Goal: Information Seeking & Learning: Learn about a topic

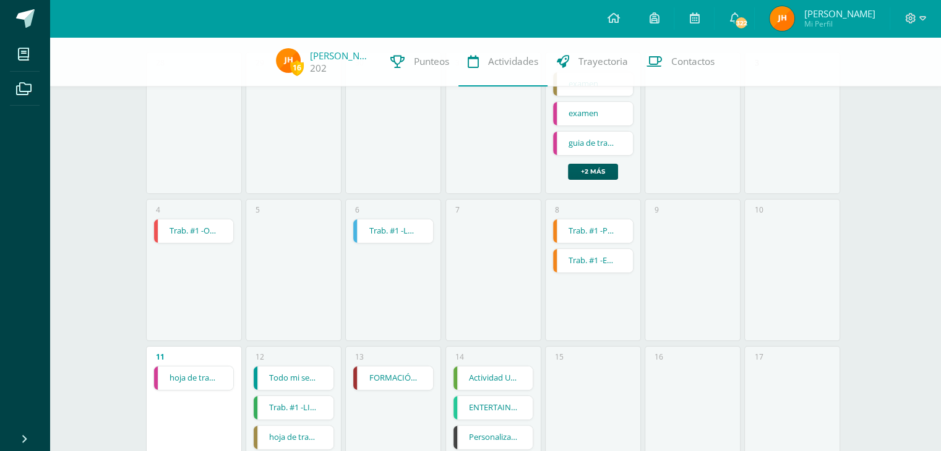
scroll to position [163, 0]
click at [212, 382] on link "hoja de trabajo 1" at bounding box center [194, 379] width 80 height 24
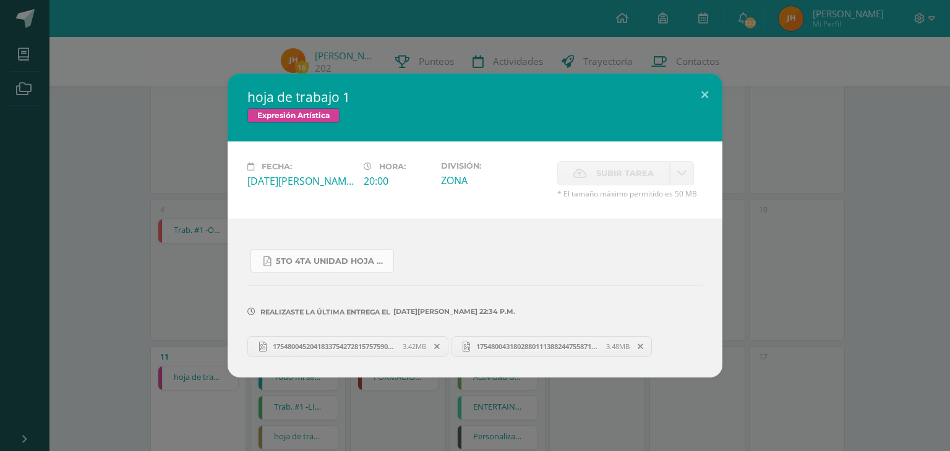
click at [346, 263] on span "5to 4ta unidad hoja de trabajo expresion.pdf" at bounding box center [331, 262] width 111 height 10
click at [153, 127] on div "hoja de trabajo 1 Expresión Artística Fecha: [DATE][PERSON_NAME] Hora: 20:00 Di…" at bounding box center [475, 226] width 940 height 304
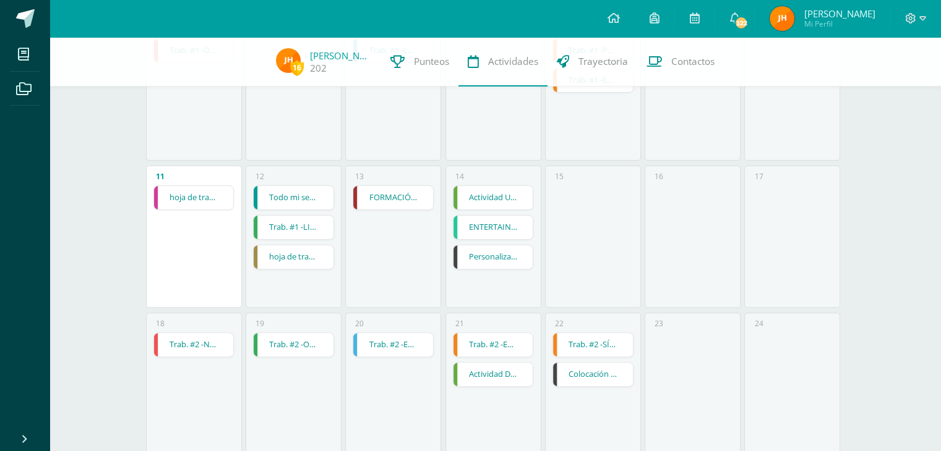
scroll to position [343, 0]
click at [286, 203] on link "Todo mi ser alaba a [DEMOGRAPHIC_DATA]" at bounding box center [294, 199] width 80 height 24
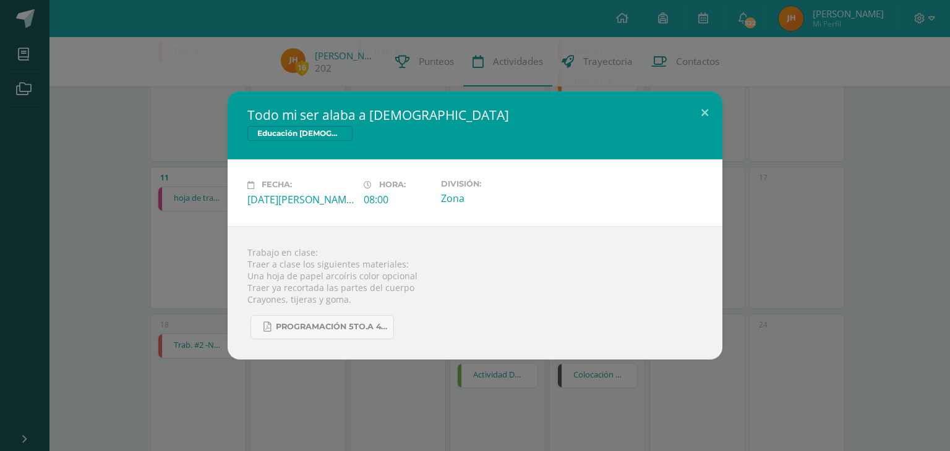
click at [272, 391] on div "Todo mi ser alaba a [DEMOGRAPHIC_DATA] Educación [DEMOGRAPHIC_DATA] Fecha: [DAT…" at bounding box center [475, 225] width 950 height 451
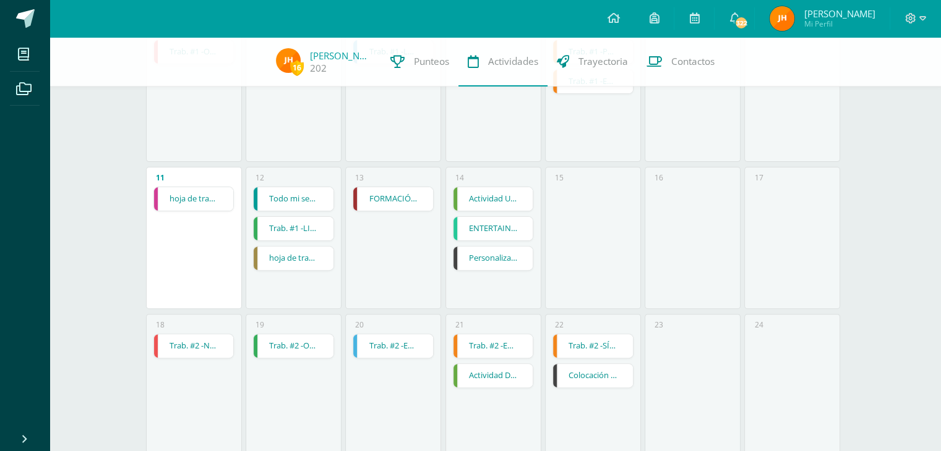
click at [322, 263] on link "hoja de trabajo 1" at bounding box center [294, 259] width 80 height 24
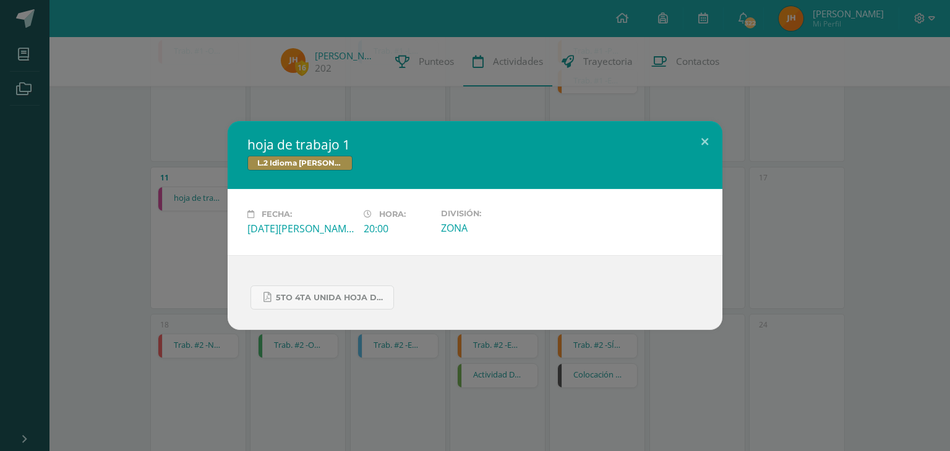
click at [703, 197] on div "Fecha: [DATE][PERSON_NAME] Hora: 20:00 División: ZONA" at bounding box center [475, 222] width 495 height 66
click at [344, 307] on link "5to 4ta unida hoja de trabajo kaqchikel.pdf" at bounding box center [321, 298] width 143 height 24
click at [705, 145] on button at bounding box center [704, 142] width 35 height 42
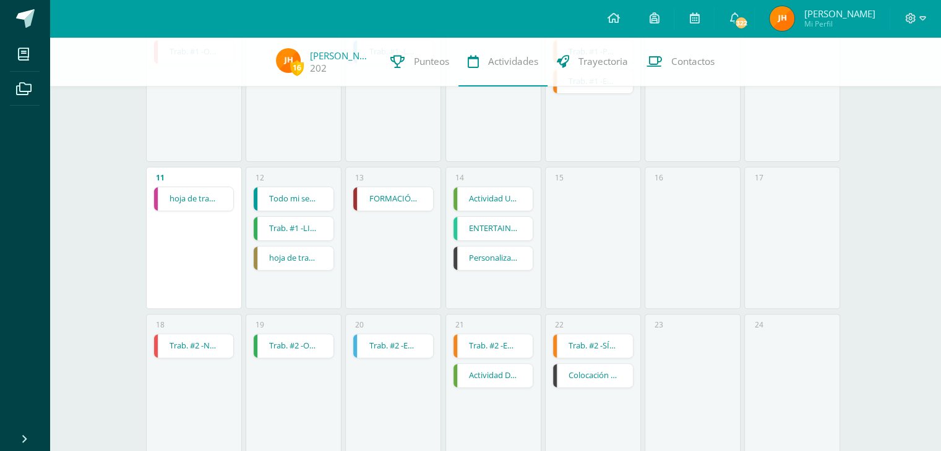
click at [307, 194] on link "Todo mi ser alaba a [DEMOGRAPHIC_DATA]" at bounding box center [294, 199] width 80 height 24
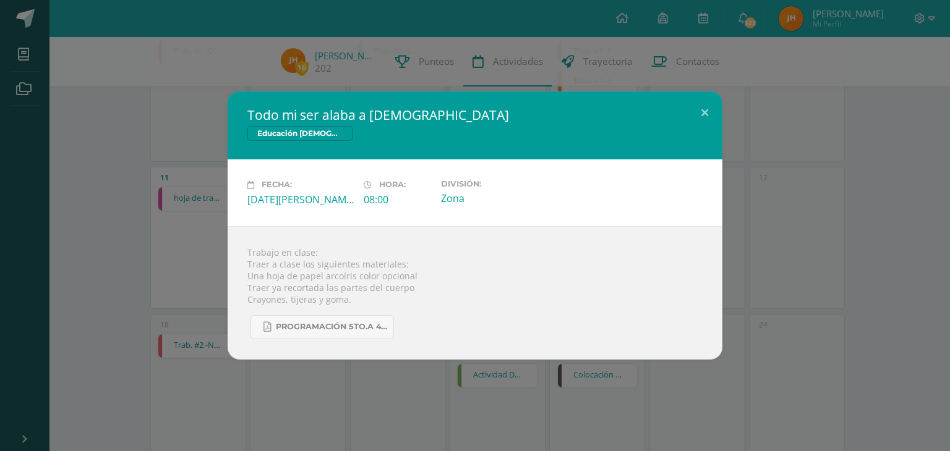
click at [934, 335] on div "Todo mi ser alaba a [DEMOGRAPHIC_DATA] Educación [DEMOGRAPHIC_DATA] Fecha: [DAT…" at bounding box center [475, 226] width 940 height 268
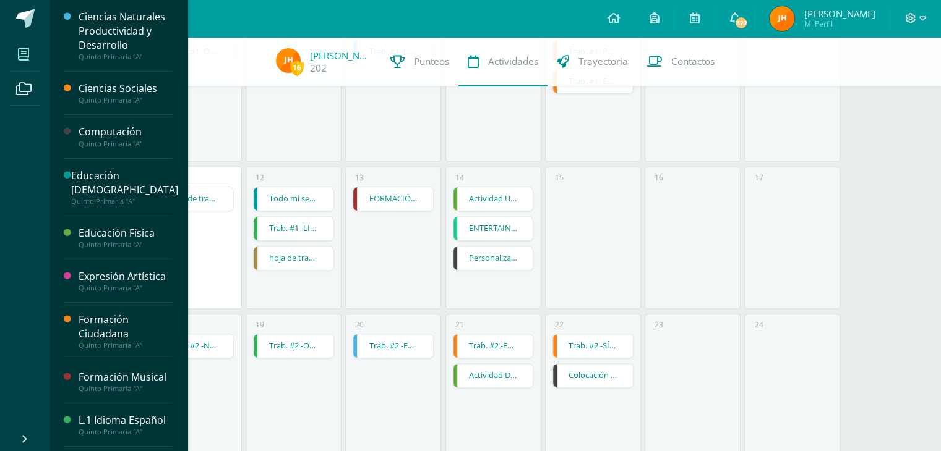
click at [24, 46] on span at bounding box center [24, 54] width 28 height 28
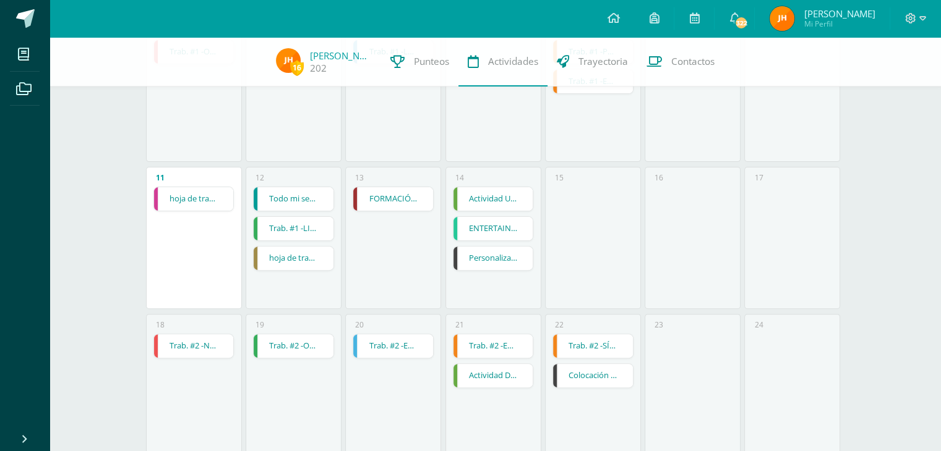
click at [304, 197] on link "Todo mi ser alaba a [DEMOGRAPHIC_DATA]" at bounding box center [294, 199] width 80 height 24
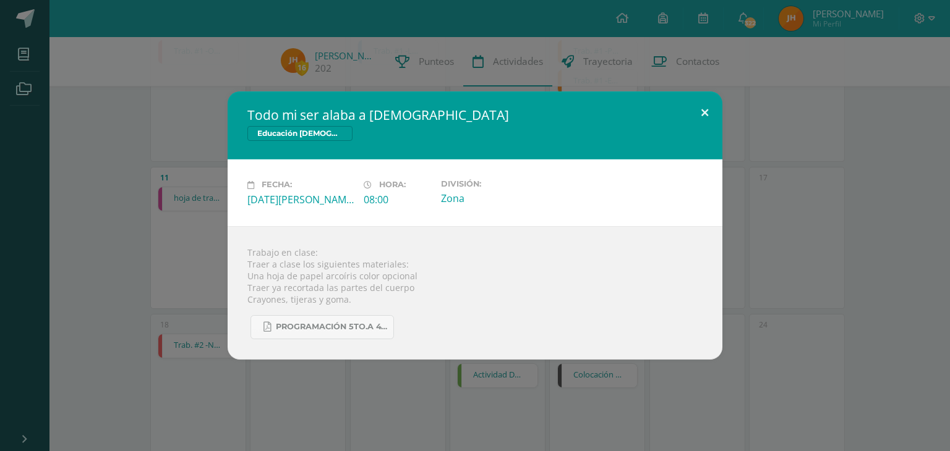
click at [703, 105] on button at bounding box center [704, 113] width 35 height 42
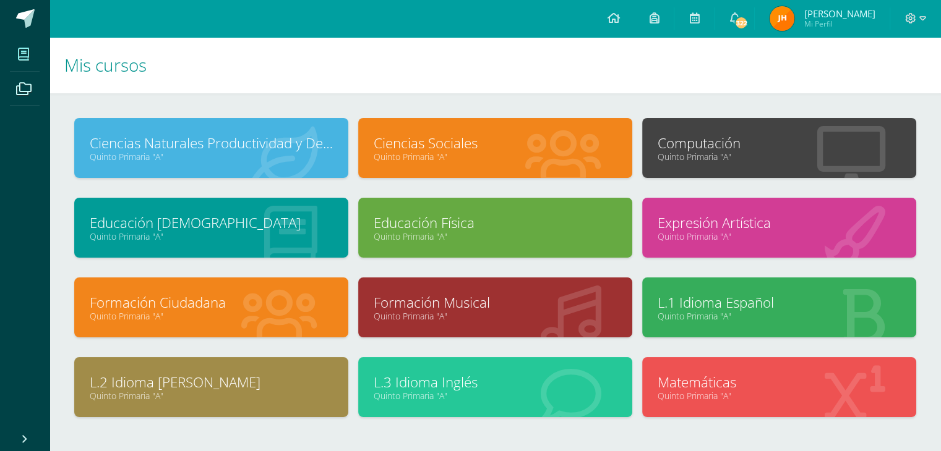
click at [294, 241] on link "Quinto Primaria "A"" at bounding box center [211, 237] width 243 height 12
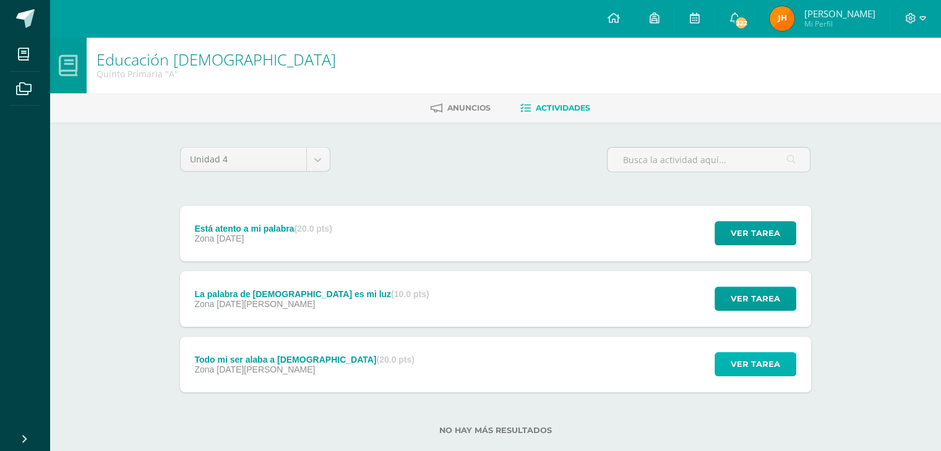
click at [722, 364] on button "Ver tarea" at bounding box center [755, 365] width 82 height 24
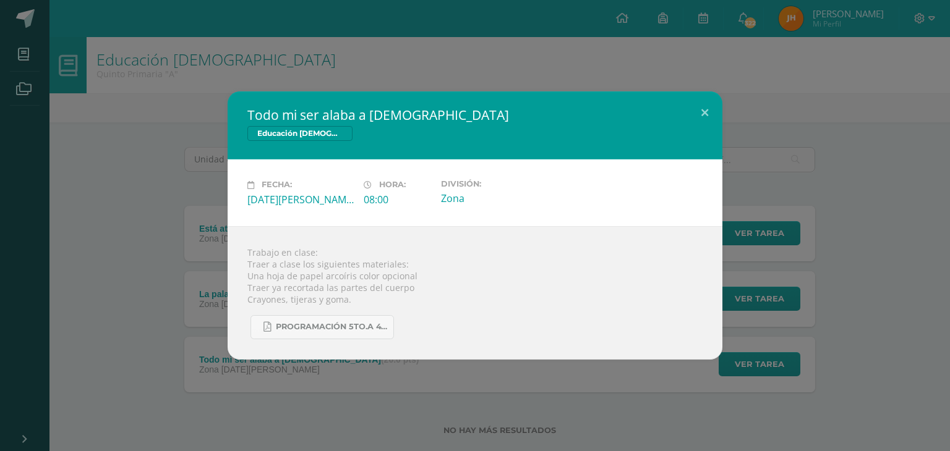
click at [605, 405] on div "Todo mi ser alaba a Dios Educación Cristiana Fecha: Martes 12 de Agosto Hora: 0…" at bounding box center [475, 225] width 950 height 451
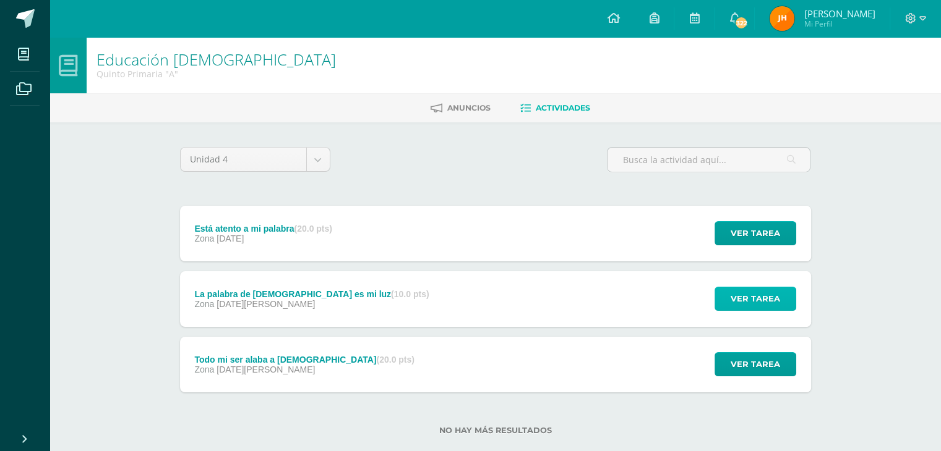
click at [763, 307] on span "Ver tarea" at bounding box center [754, 299] width 49 height 23
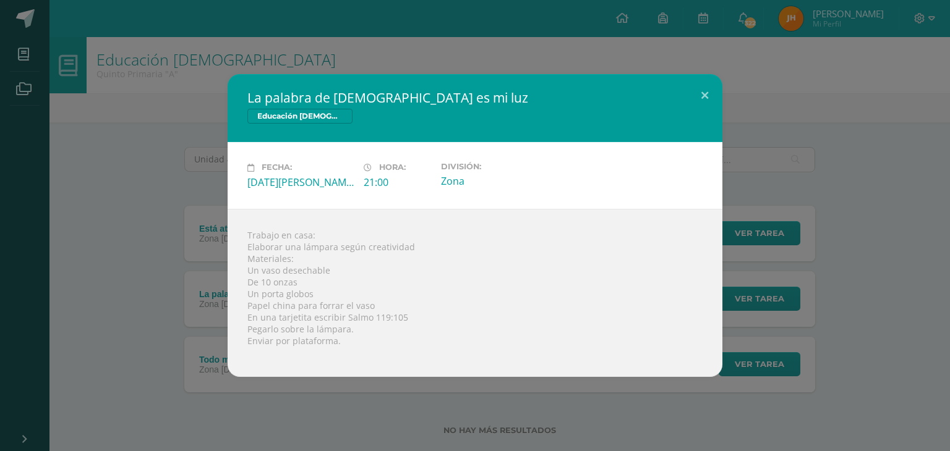
click at [338, 419] on div "La palabra de Dios es mi luz Educación Cristiana Fecha: Martes 26 de Agosto Hor…" at bounding box center [475, 225] width 950 height 451
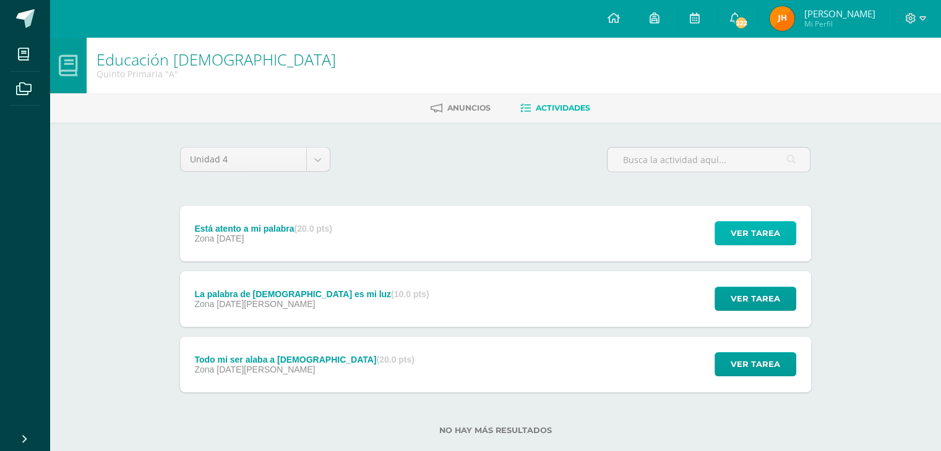
click at [776, 224] on span "Ver tarea" at bounding box center [754, 233] width 49 height 23
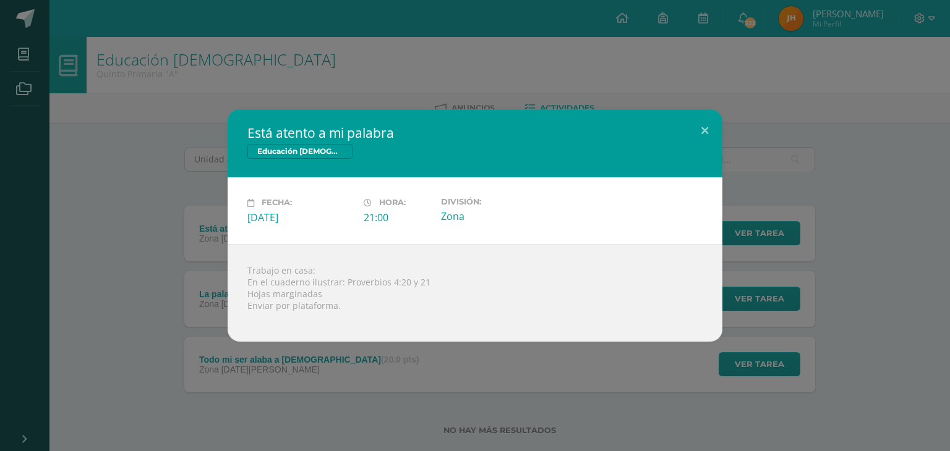
click at [753, 271] on div "Está atento a mi palabra Educación Cristiana Fecha: Martes 16 de Septiembre Hor…" at bounding box center [475, 225] width 940 height 232
